Goal: Find specific page/section: Find specific page/section

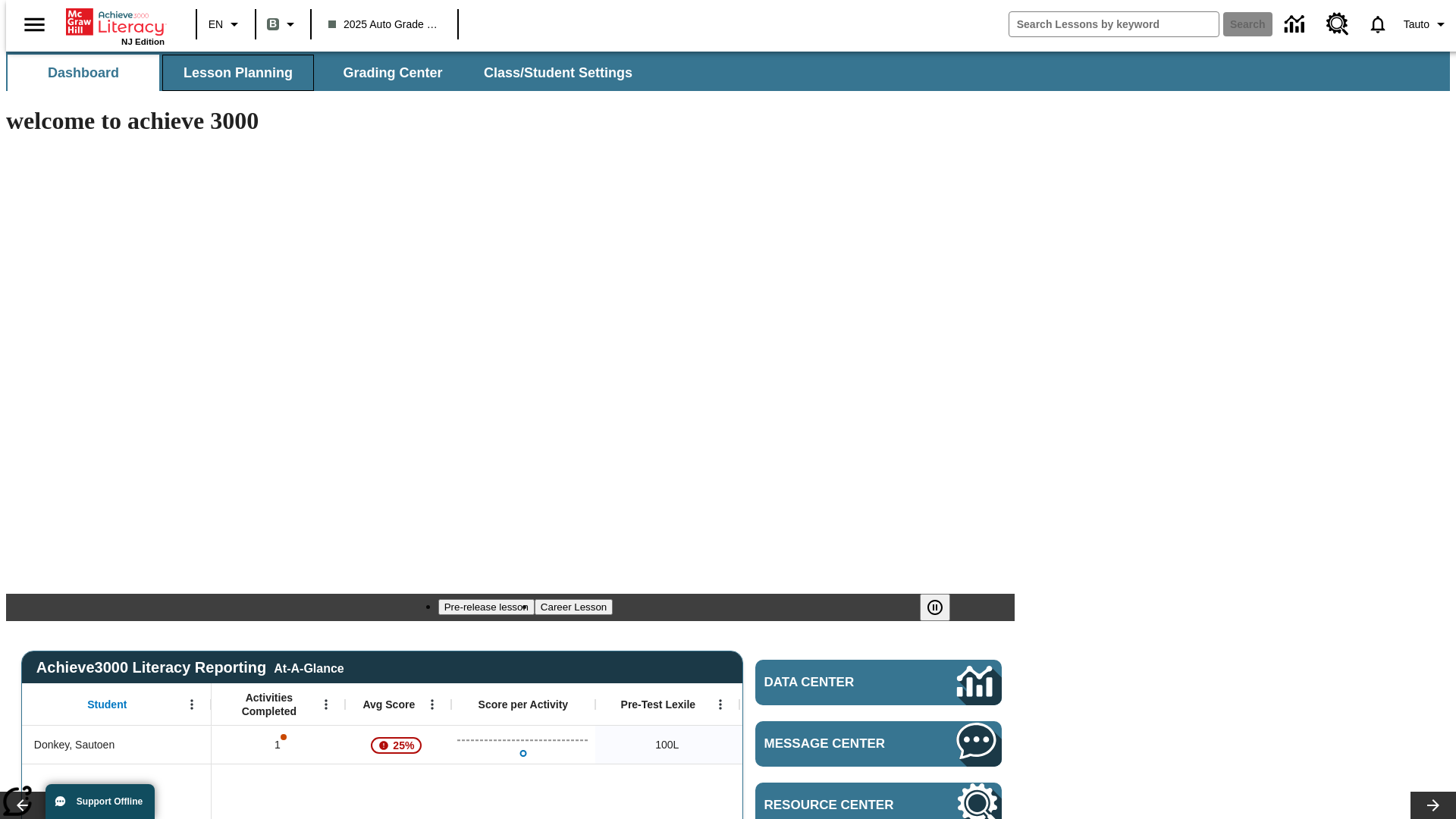
click at [232, 73] on span "Lesson Planning" at bounding box center [238, 73] width 109 height 17
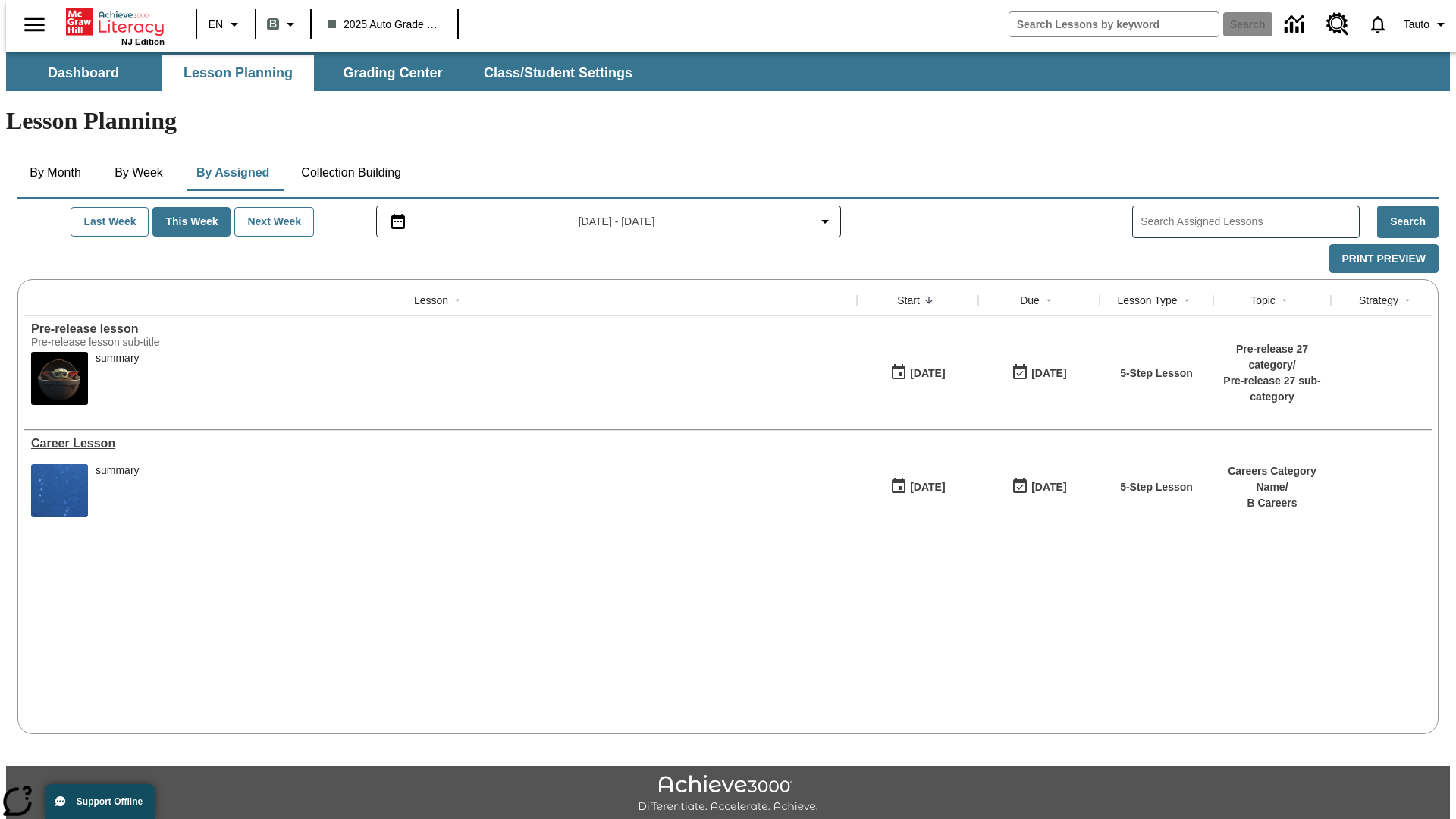
click at [51, 154] on button "By Month" at bounding box center [55, 172] width 76 height 37
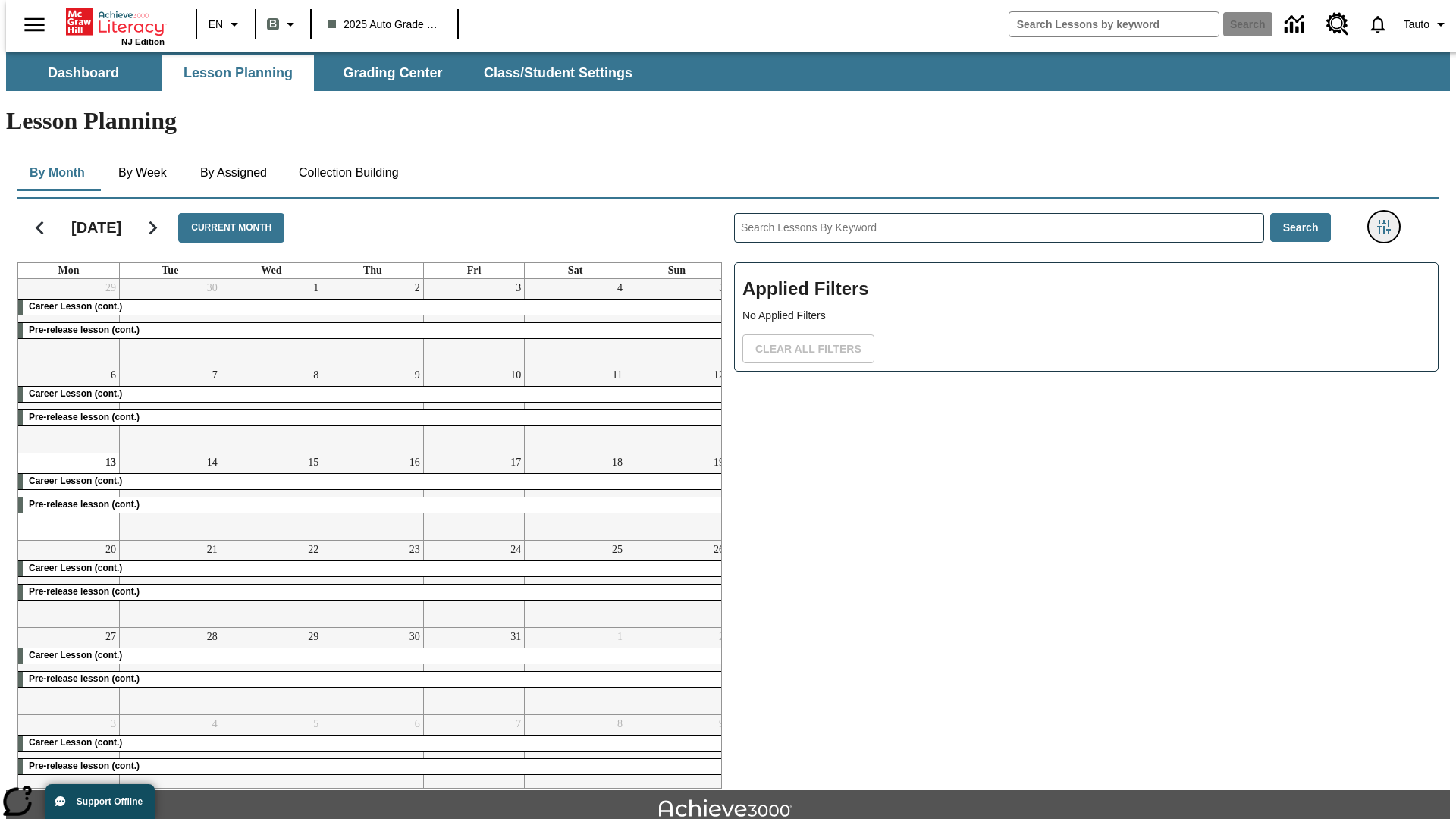
click at [1389, 220] on icon "Filters Side menu" at bounding box center [1384, 226] width 14 height 14
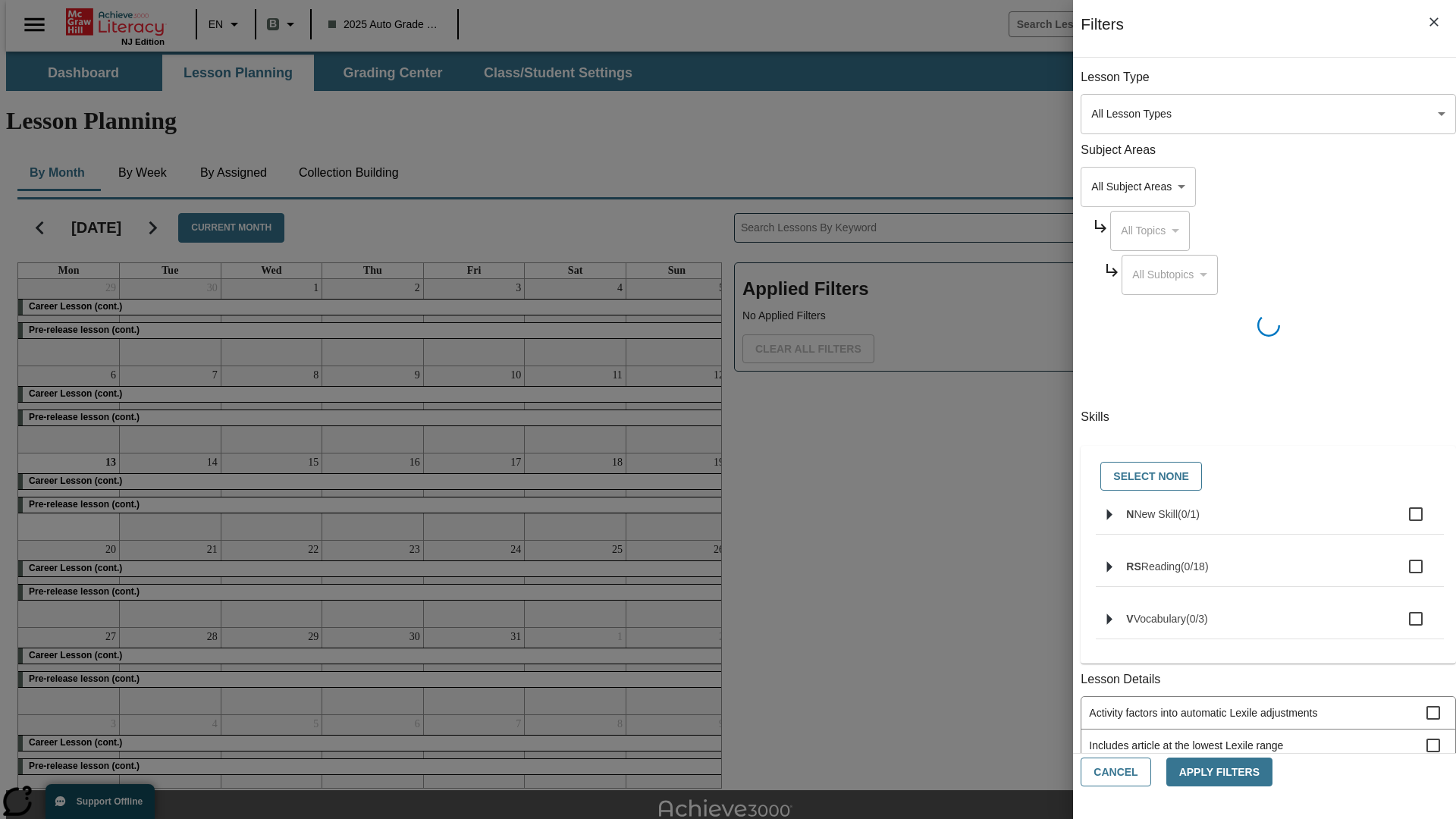
click at [1093, 538] on body "Skip to main content NJ Edition EN B 2025 Auto Grade 1 B Search 0 Tauto Dashboa…" at bounding box center [728, 470] width 1445 height 837
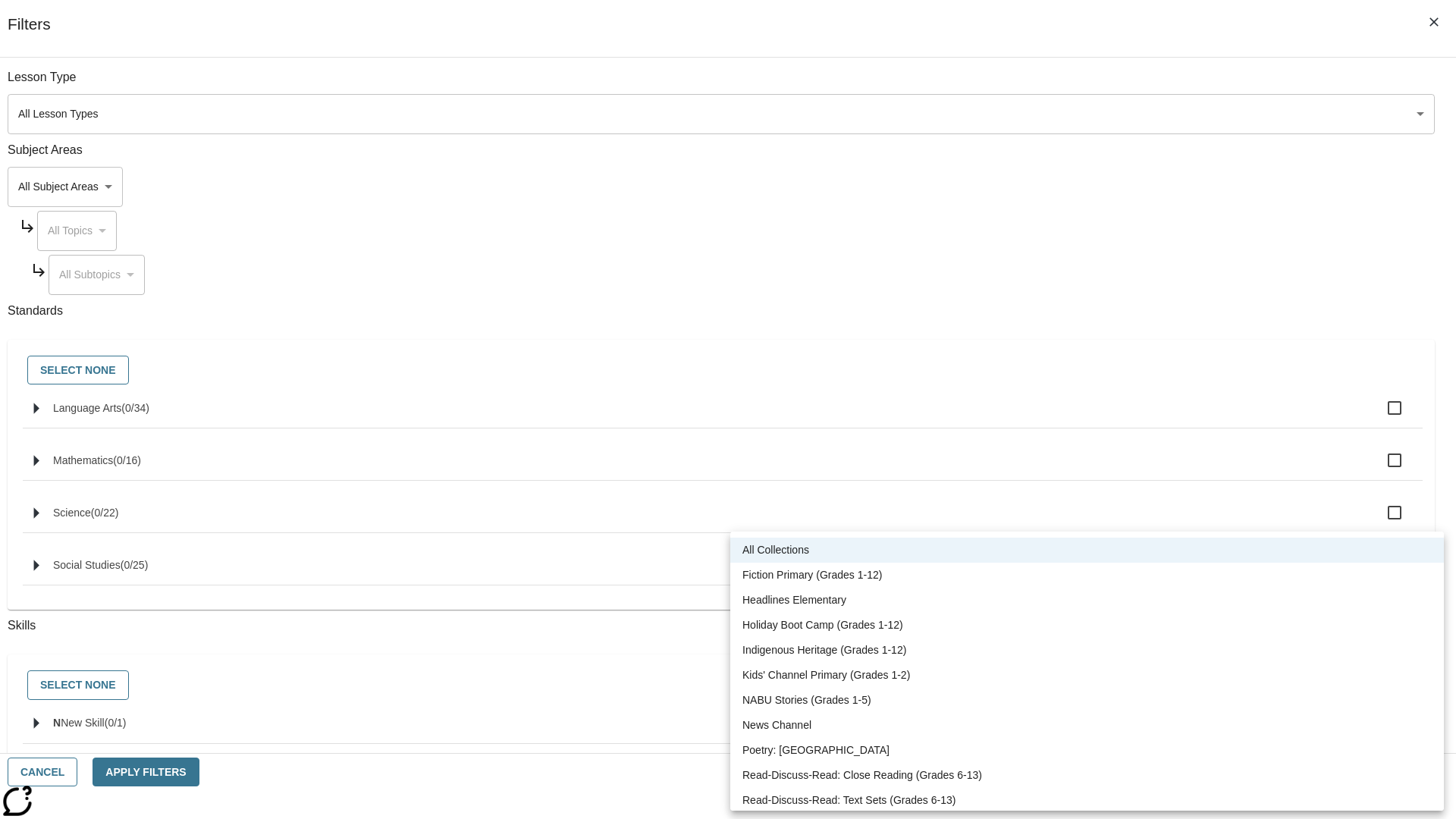
scroll to position [631, 0]
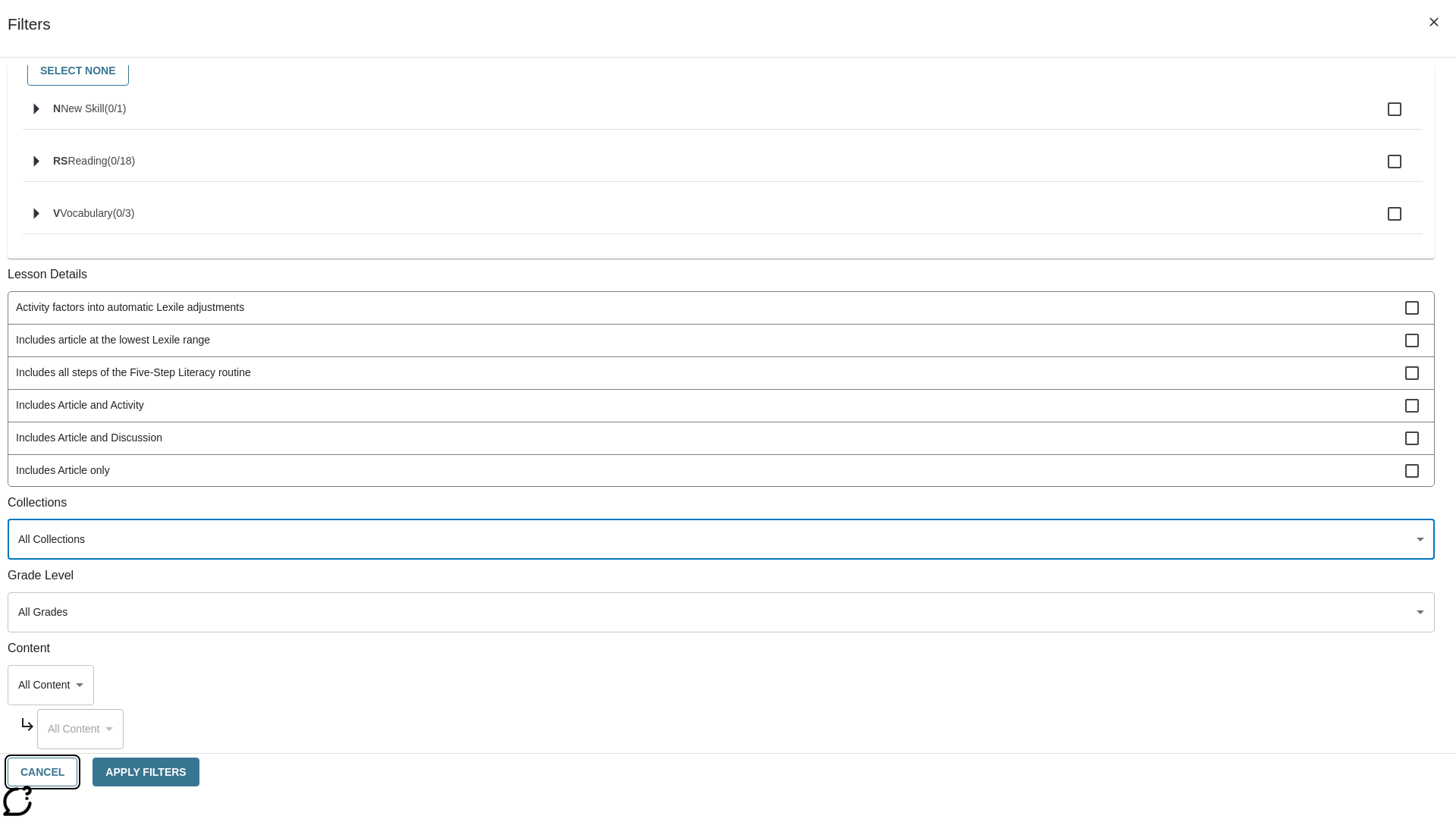
click at [78, 772] on button "Cancel" at bounding box center [42, 772] width 69 height 29
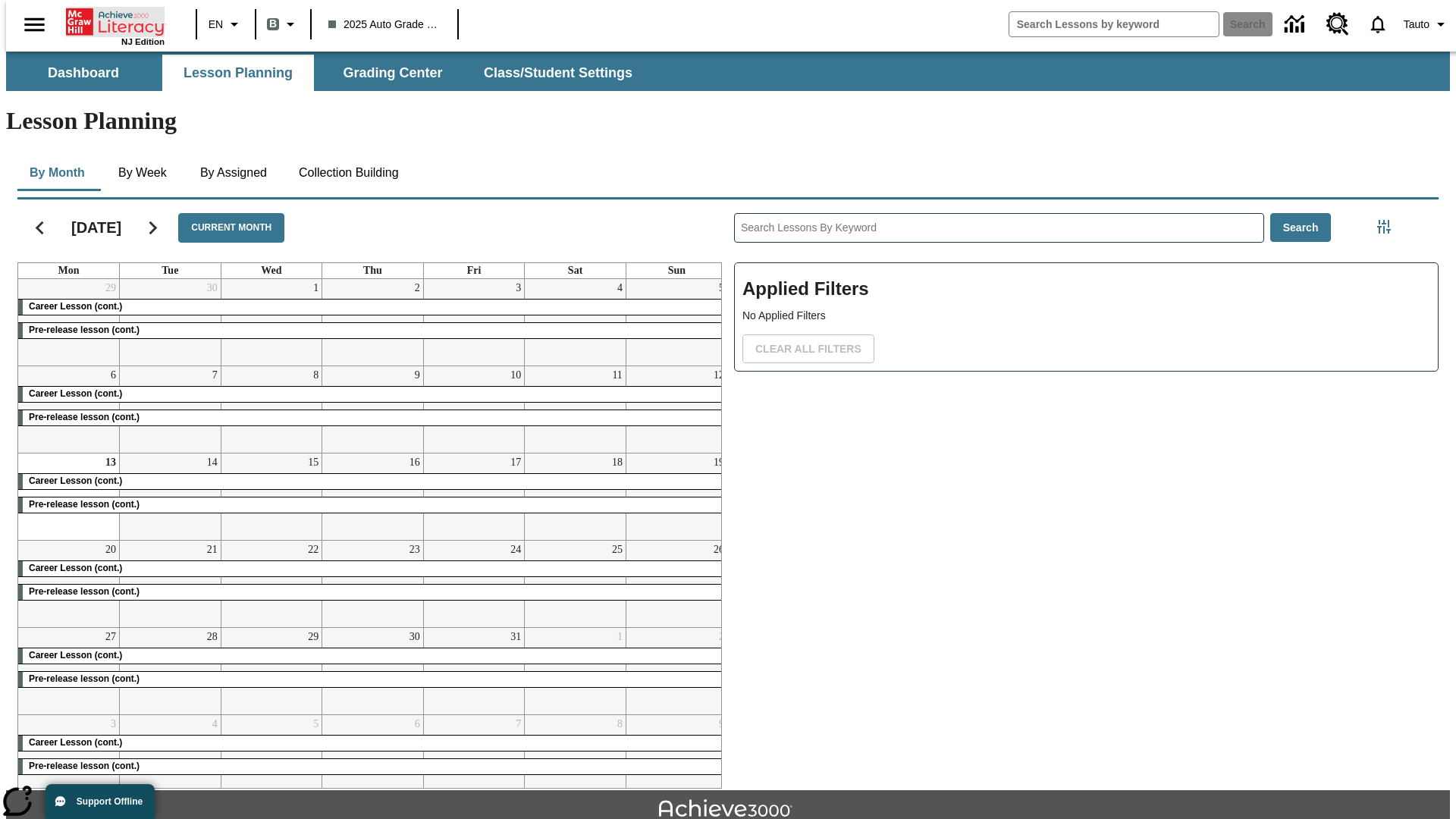
click at [109, 20] on icon "Home" at bounding box center [117, 21] width 101 height 30
